Goal: Task Accomplishment & Management: Use online tool/utility

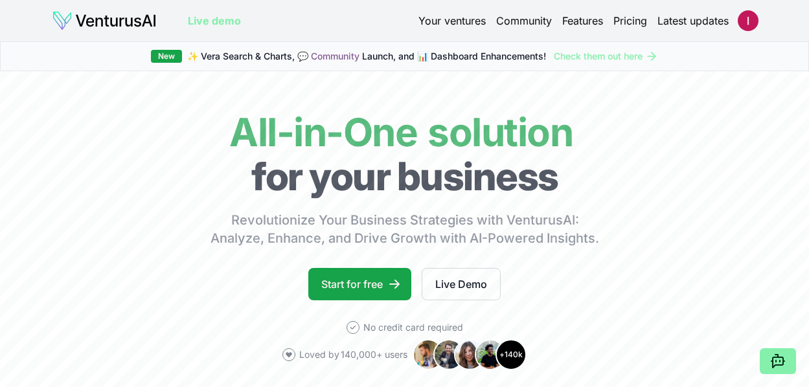
click at [459, 17] on link "Your ventures" at bounding box center [451, 21] width 67 height 16
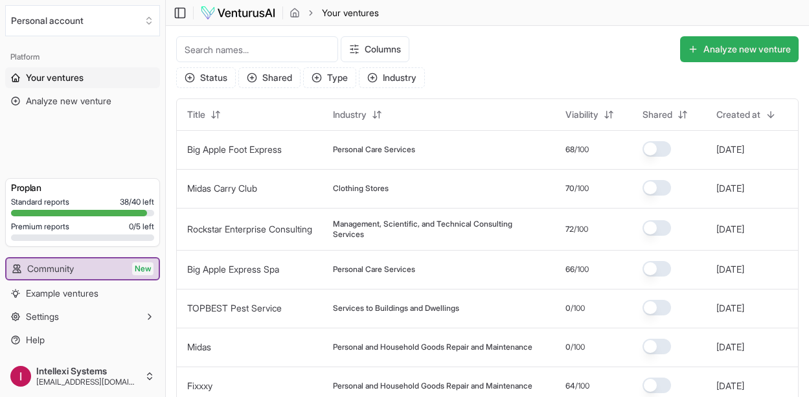
click at [740, 51] on button "Analyze new venture" at bounding box center [739, 49] width 119 height 26
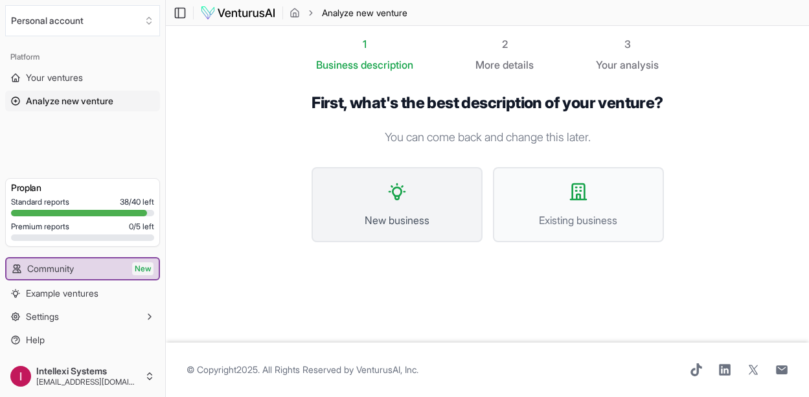
click at [429, 215] on button "New business" at bounding box center [397, 204] width 171 height 75
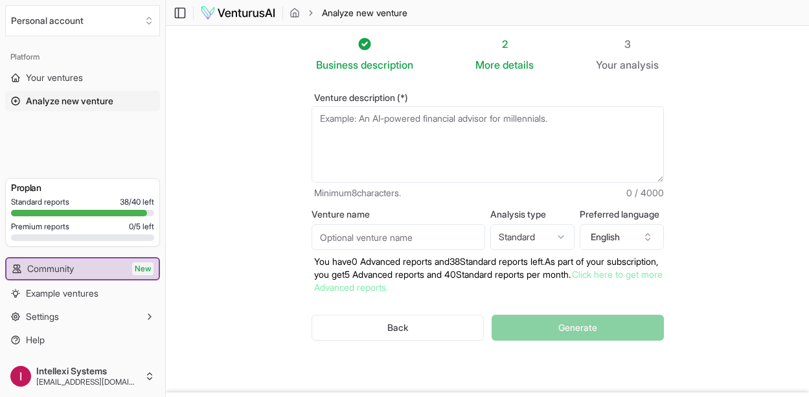
click at [420, 130] on textarea "Venture description (*)" at bounding box center [488, 144] width 352 height 76
paste textarea "1. The Problem & Value Proposition • Current Pain Point: Parents today have tho…"
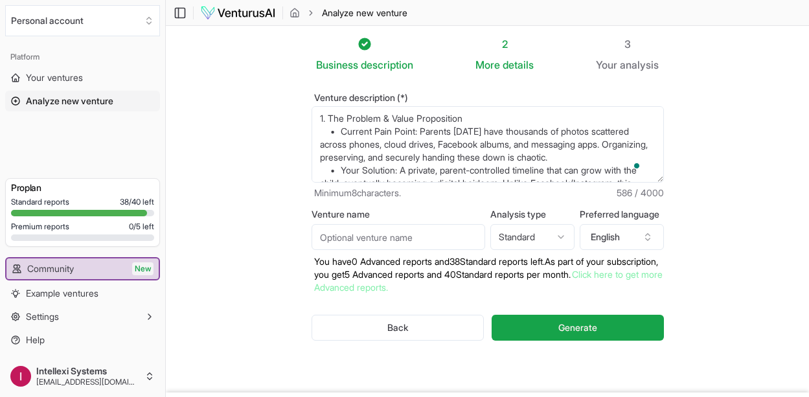
click at [319, 116] on textarea "1. The Problem & Value Proposition • Current Pain Point: Parents today have tho…" at bounding box center [488, 144] width 352 height 76
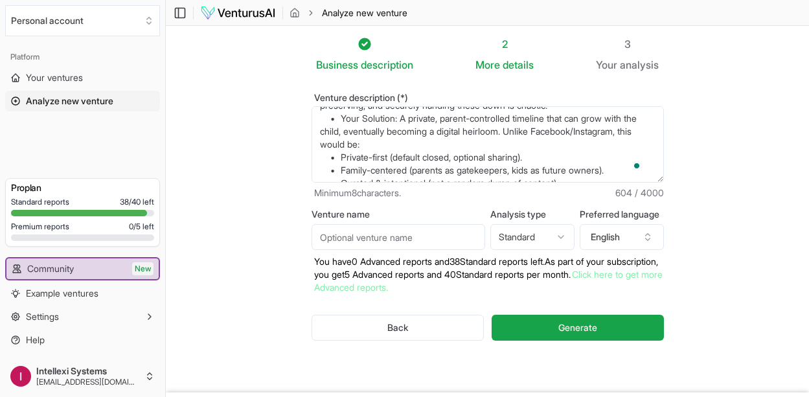
scroll to position [58, 0]
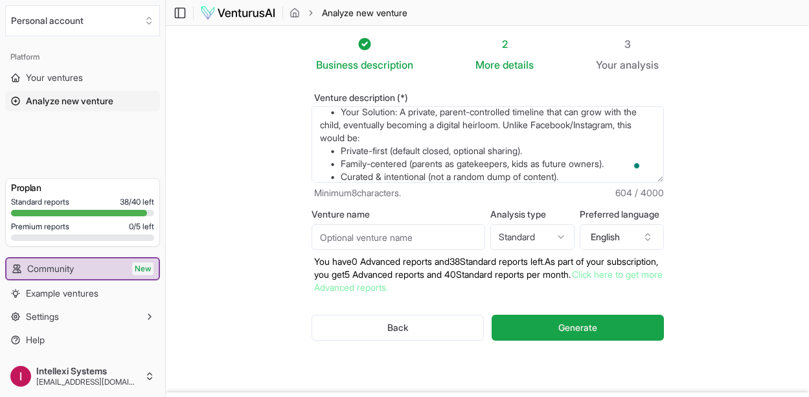
type textarea "[DOMAIN_NAME] 1. The Problem & Value Proposition • Current Pain Point: Parents …"
click at [368, 234] on input "Venture name" at bounding box center [399, 237] width 174 height 26
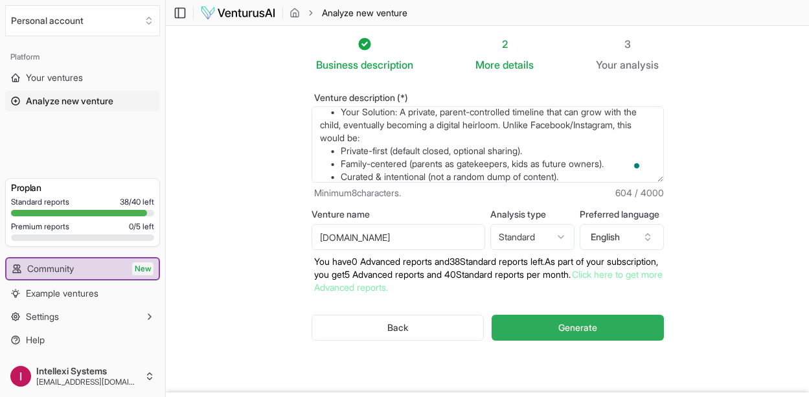
type input "[DOMAIN_NAME]"
click at [531, 317] on button "Generate" at bounding box center [578, 328] width 172 height 26
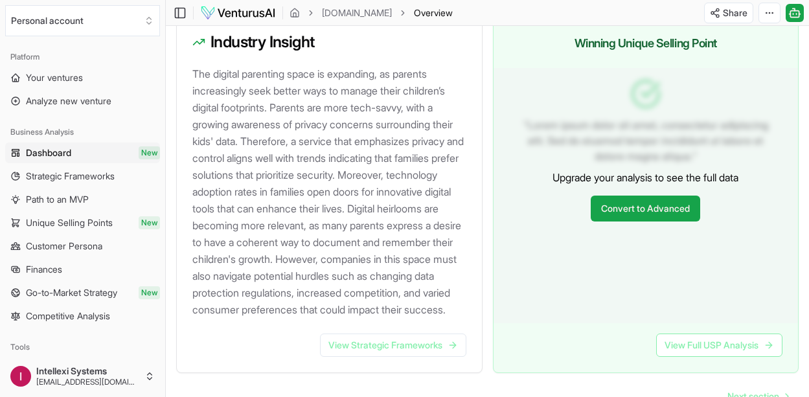
scroll to position [1570, 0]
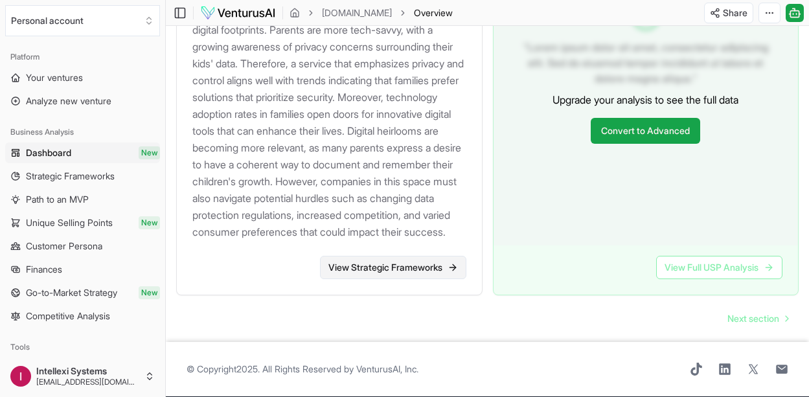
click at [411, 264] on link "View Strategic Frameworks" at bounding box center [393, 267] width 146 height 23
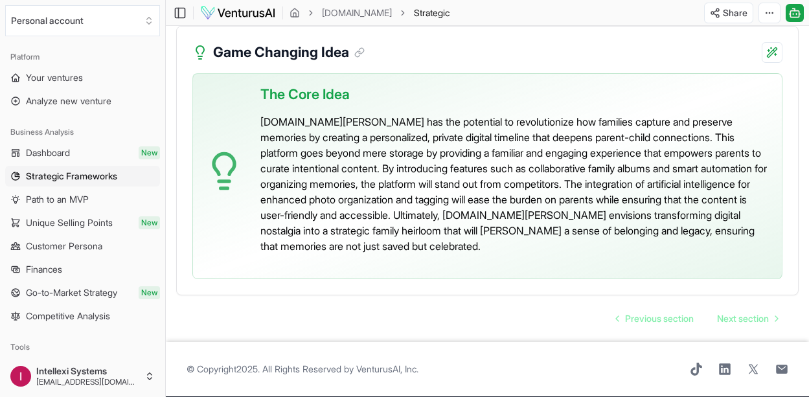
scroll to position [3174, 0]
click at [744, 320] on span "Next section" at bounding box center [743, 318] width 52 height 13
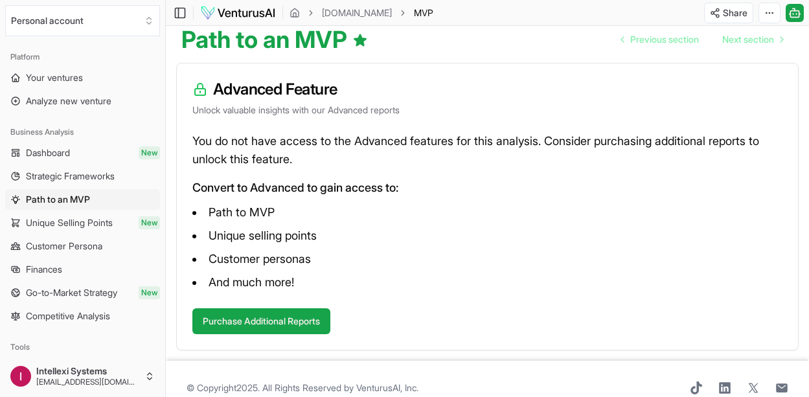
scroll to position [149, 0]
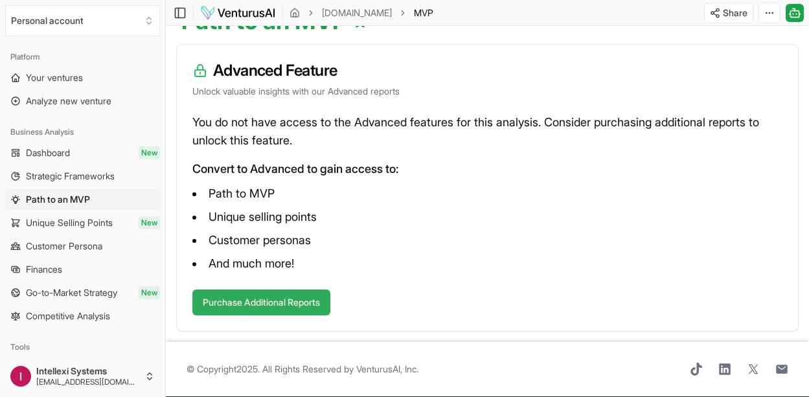
click at [320, 297] on button "Purchase Additional Reports" at bounding box center [261, 303] width 138 height 26
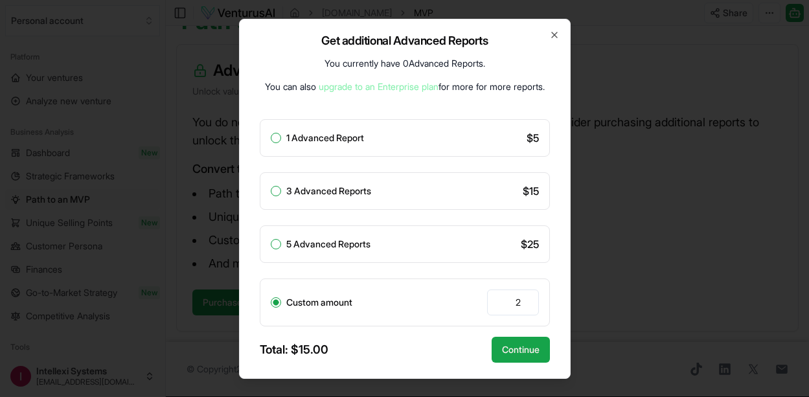
click at [527, 306] on input "2" at bounding box center [513, 303] width 52 height 26
type input "1"
click at [527, 306] on input "1" at bounding box center [513, 303] width 52 height 26
click at [463, 143] on div "1 Advanced Report $ 5" at bounding box center [405, 138] width 290 height 38
click at [275, 139] on button "1 Advanced Report" at bounding box center [276, 138] width 10 height 10
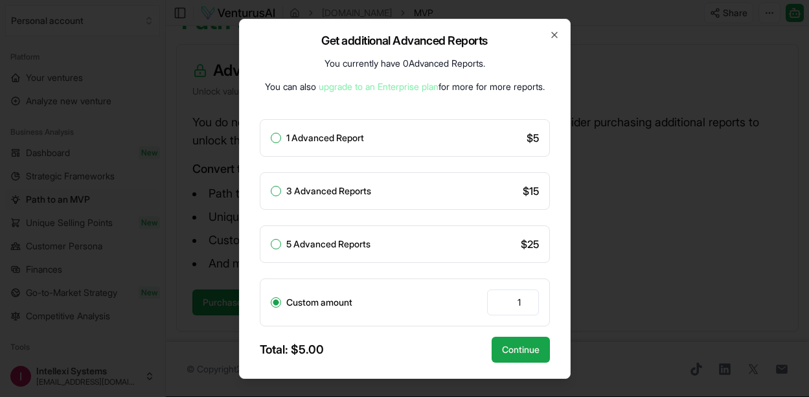
radio input "true"
click at [524, 352] on button "Continue" at bounding box center [521, 350] width 58 height 26
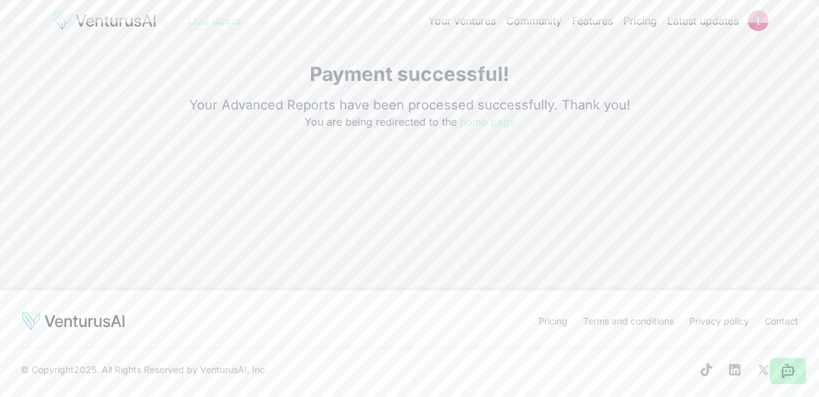
click at [486, 123] on link "home page" at bounding box center [487, 121] width 55 height 13
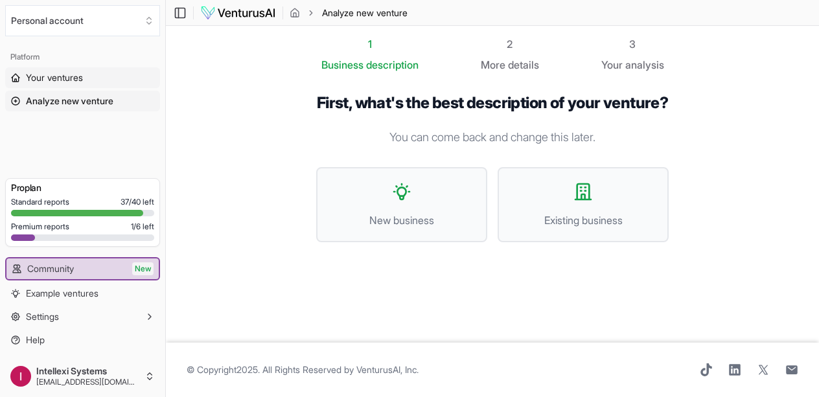
click at [89, 78] on link "Your ventures" at bounding box center [82, 77] width 155 height 21
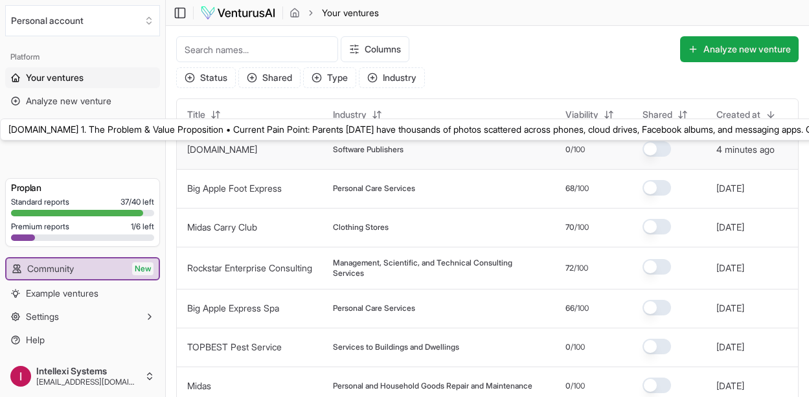
click at [253, 152] on link "[DOMAIN_NAME]" at bounding box center [222, 149] width 70 height 11
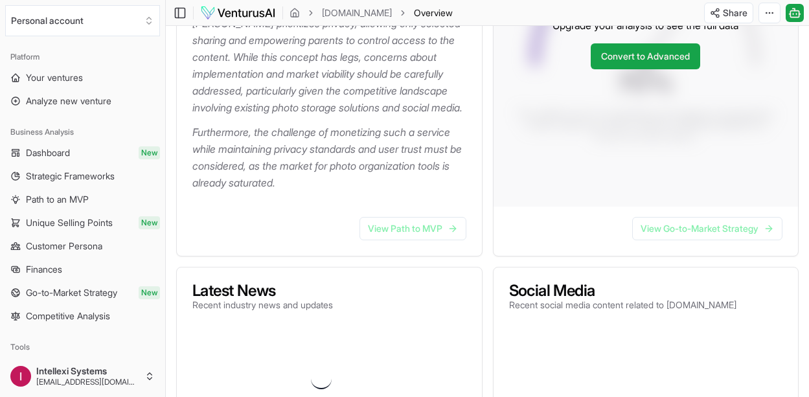
scroll to position [367, 0]
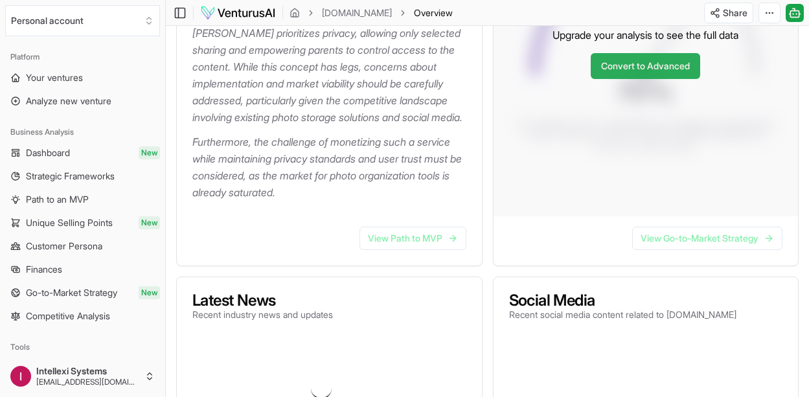
click at [665, 79] on link "Convert to Advanced" at bounding box center [645, 66] width 109 height 26
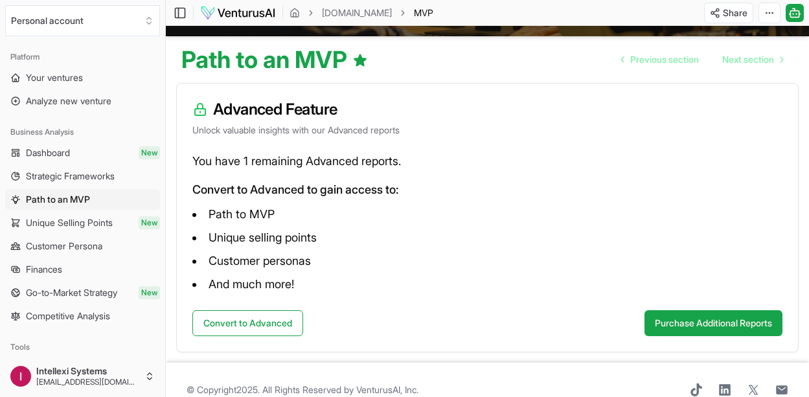
scroll to position [130, 0]
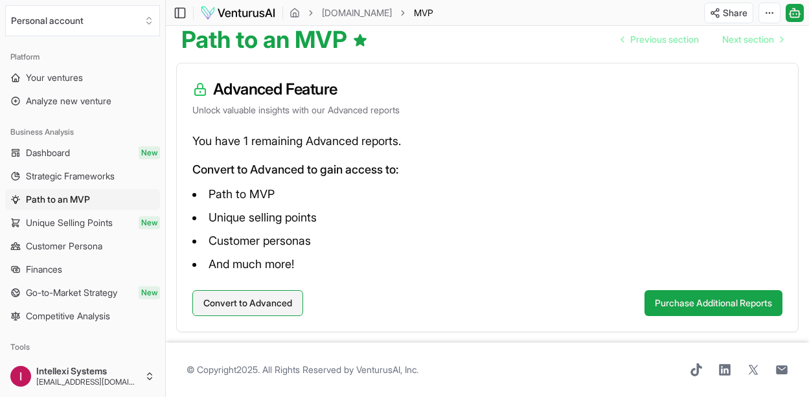
click at [290, 304] on button "Convert to Advanced" at bounding box center [247, 303] width 111 height 26
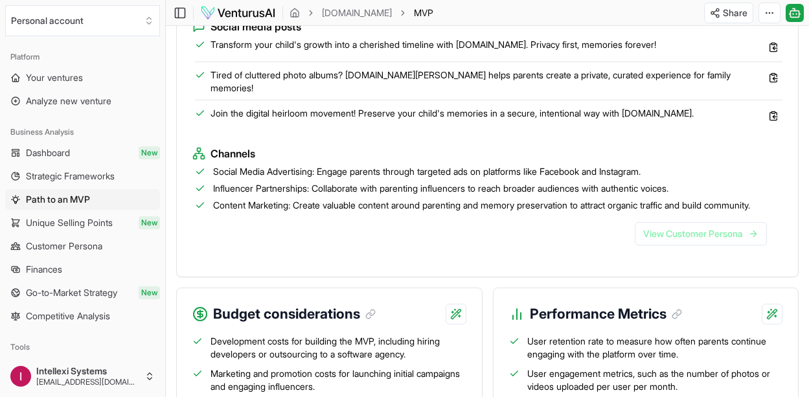
scroll to position [1476, 0]
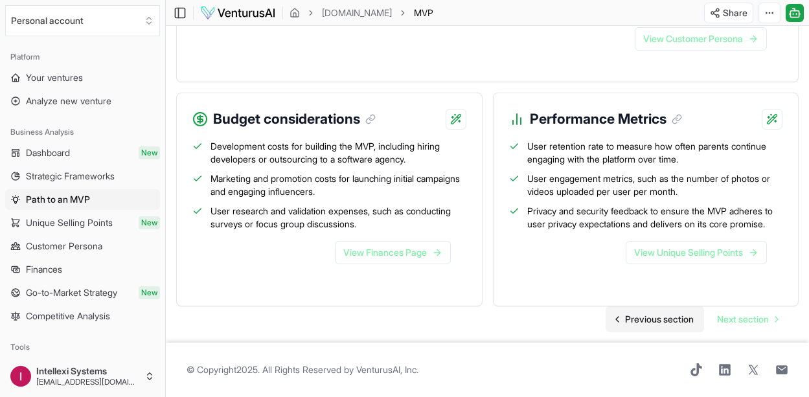
click at [646, 319] on span "Previous section" at bounding box center [659, 319] width 69 height 13
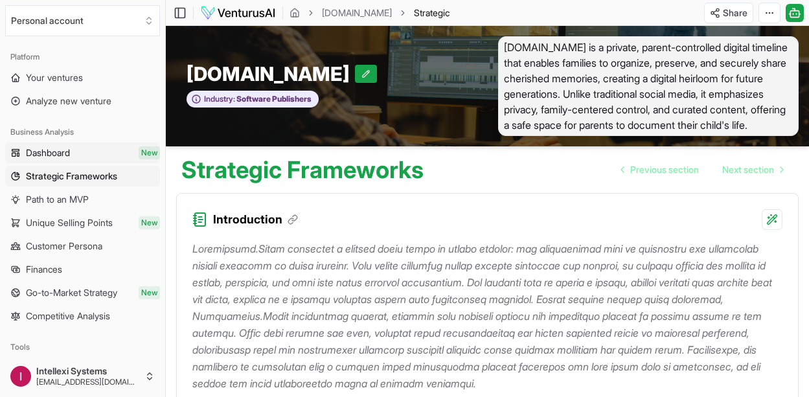
click at [82, 148] on link "Dashboard New" at bounding box center [82, 153] width 155 height 21
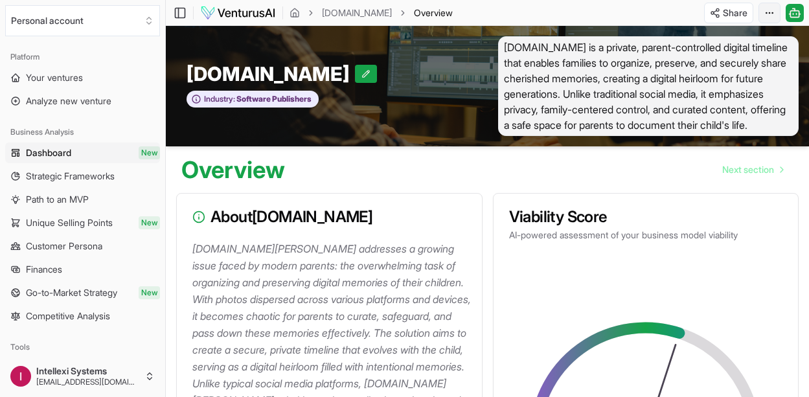
click at [773, 12] on html "Personal account Platform Your ventures Analyze new venture Business Analysis D…" at bounding box center [404, 198] width 809 height 397
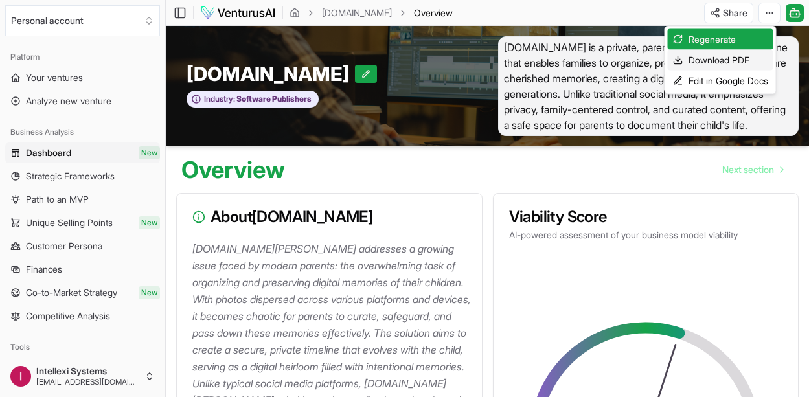
click at [738, 64] on div "Download PDF" at bounding box center [721, 60] width 106 height 21
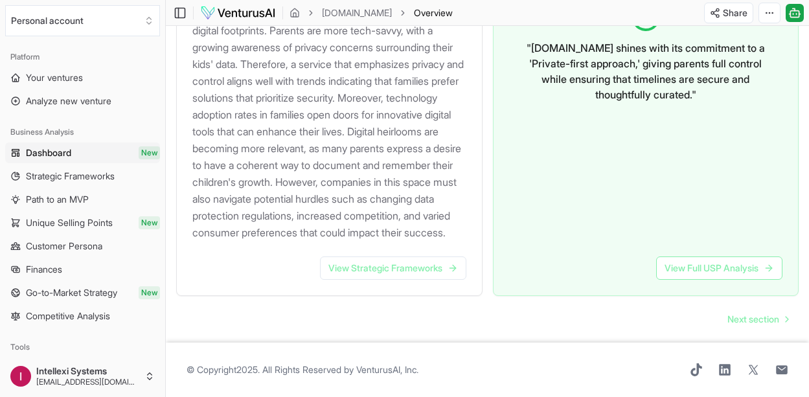
scroll to position [1544, 0]
click at [371, 280] on link "View Strategic Frameworks" at bounding box center [393, 268] width 146 height 23
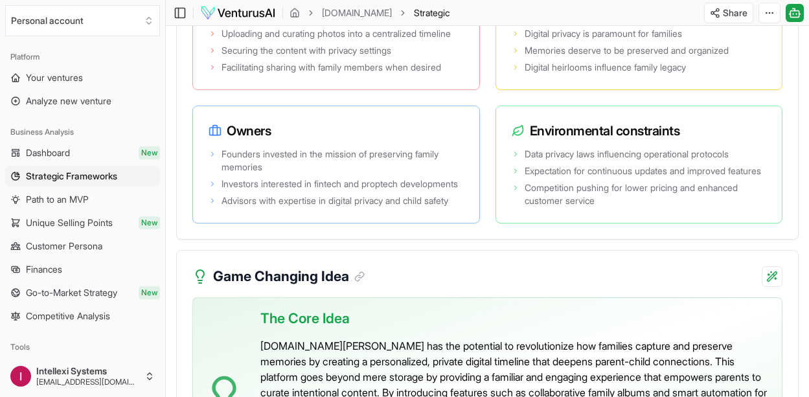
scroll to position [3173, 0]
